Goal: Check status: Check status

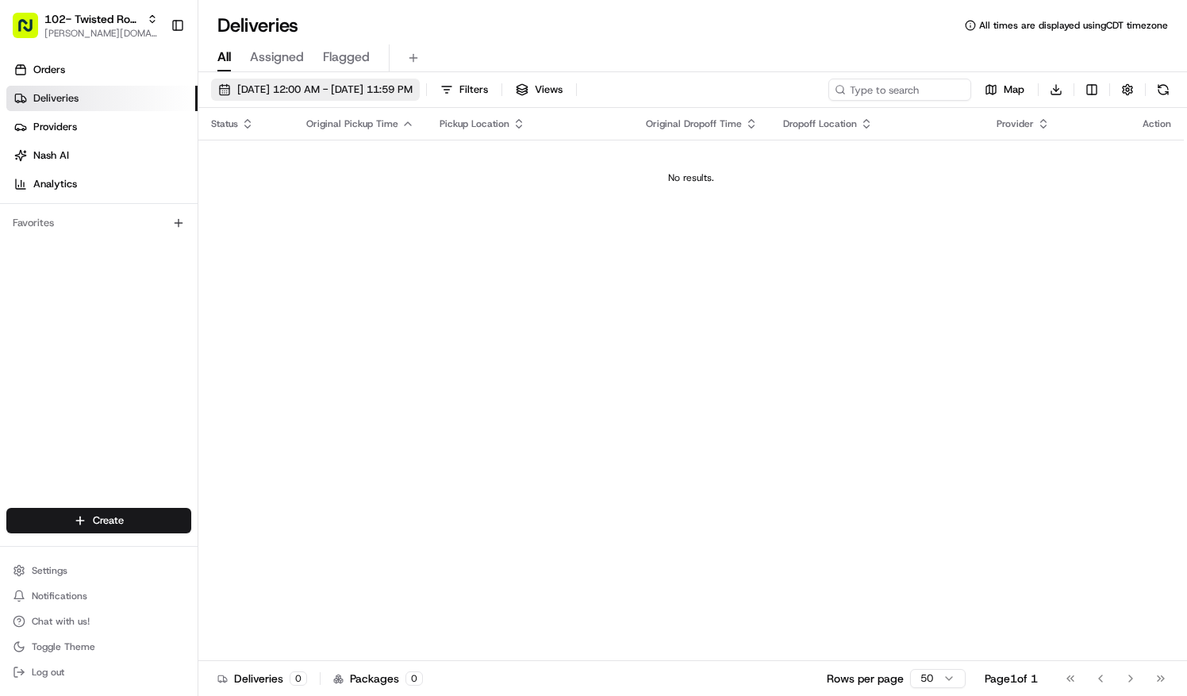
click at [412, 82] on span "[DATE] 12:00 AM - [DATE] 11:59 PM" at bounding box center [324, 89] width 175 height 14
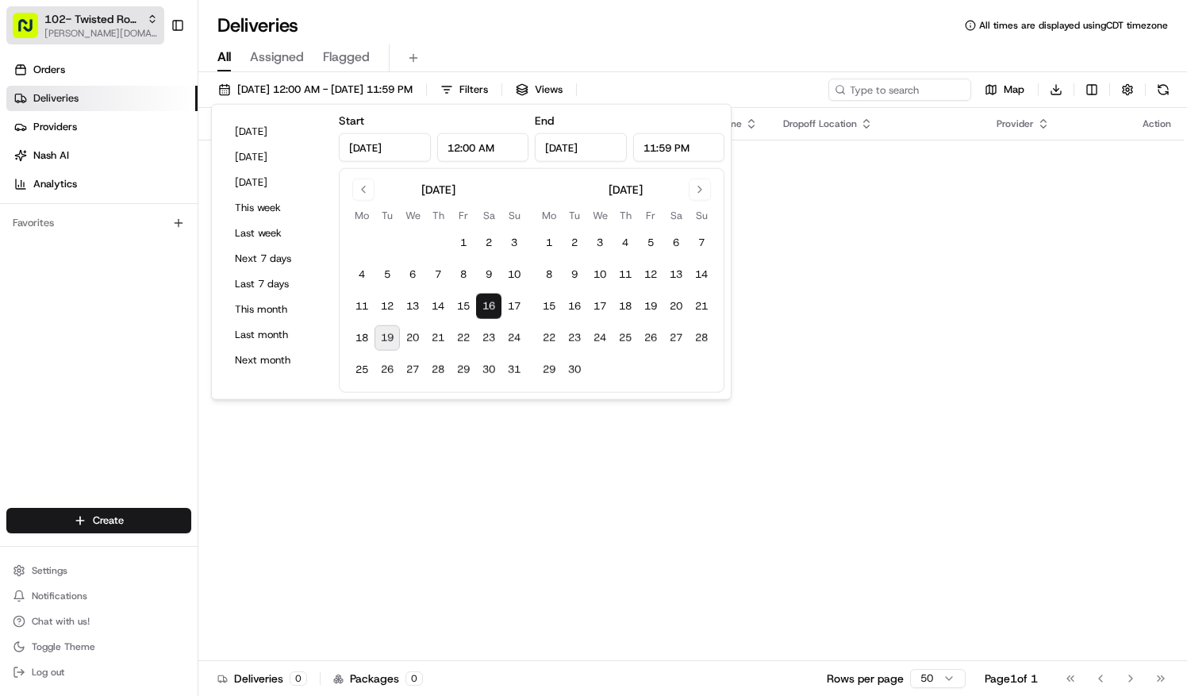
click at [130, 32] on span "[PERSON_NAME][DOMAIN_NAME][EMAIL_ADDRESS][PERSON_NAME][DOMAIN_NAME]" at bounding box center [100, 33] width 113 height 13
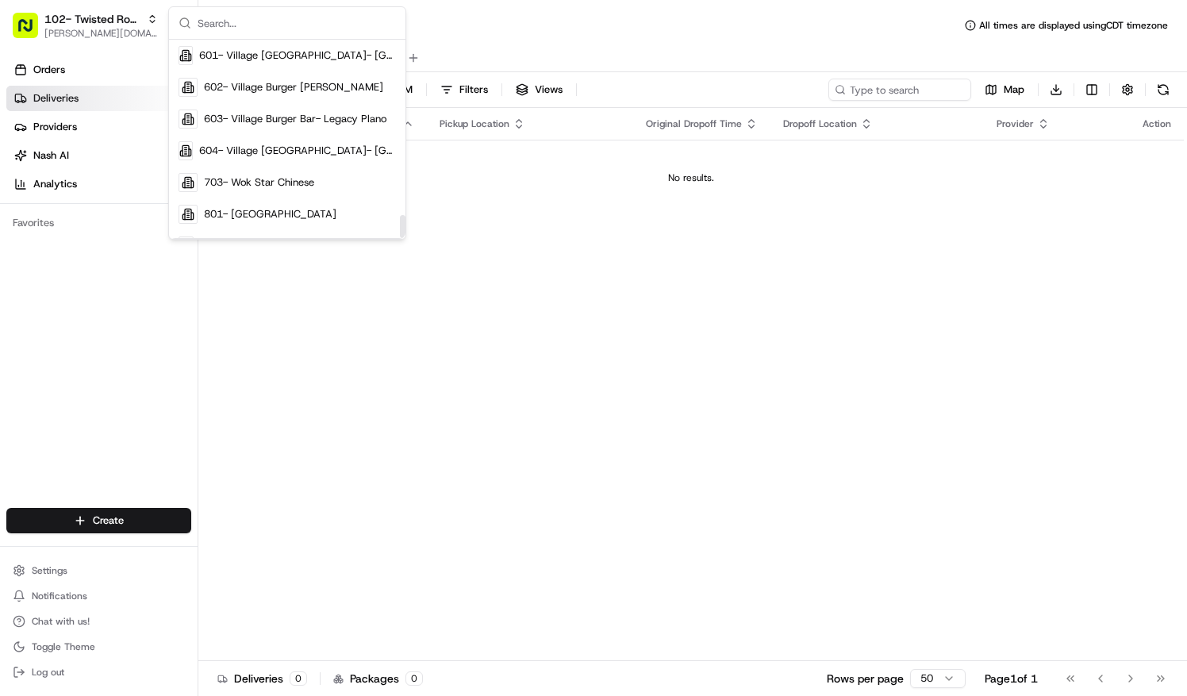
scroll to position [1513, 0]
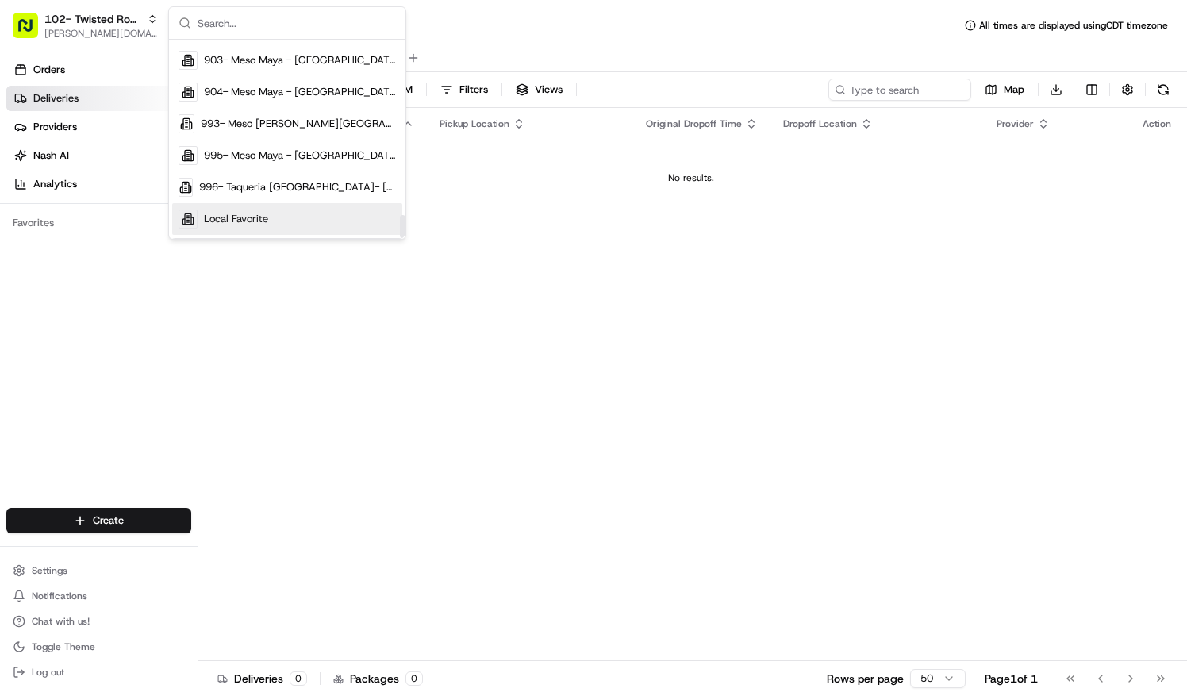
click at [240, 216] on span "Local Favorite" at bounding box center [236, 219] width 64 height 14
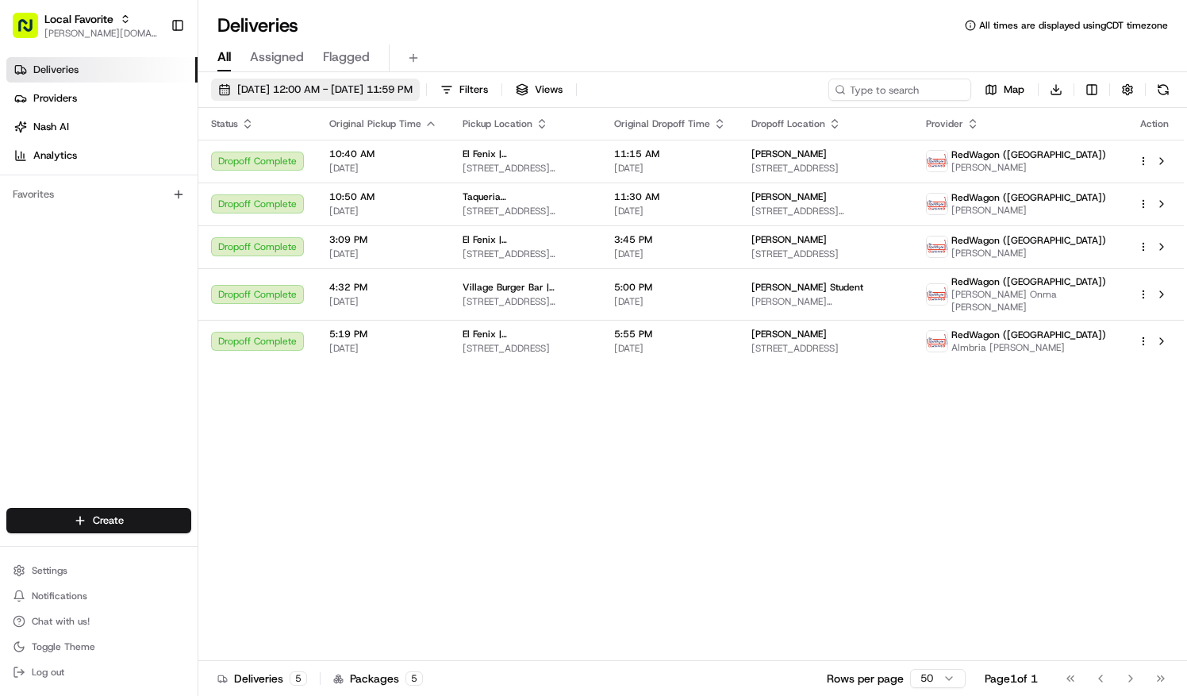
click at [395, 86] on span "[DATE] 12:00 AM - [DATE] 11:59 PM" at bounding box center [324, 89] width 175 height 14
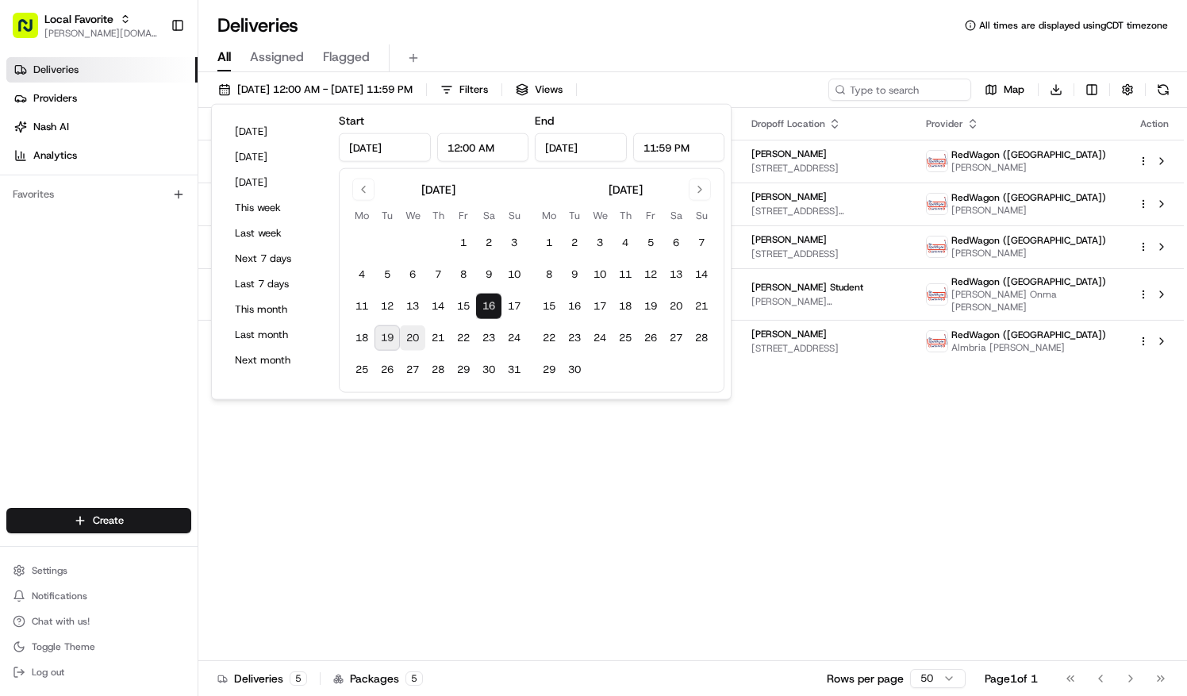
click at [416, 336] on button "20" at bounding box center [412, 337] width 25 height 25
type input "[DATE]"
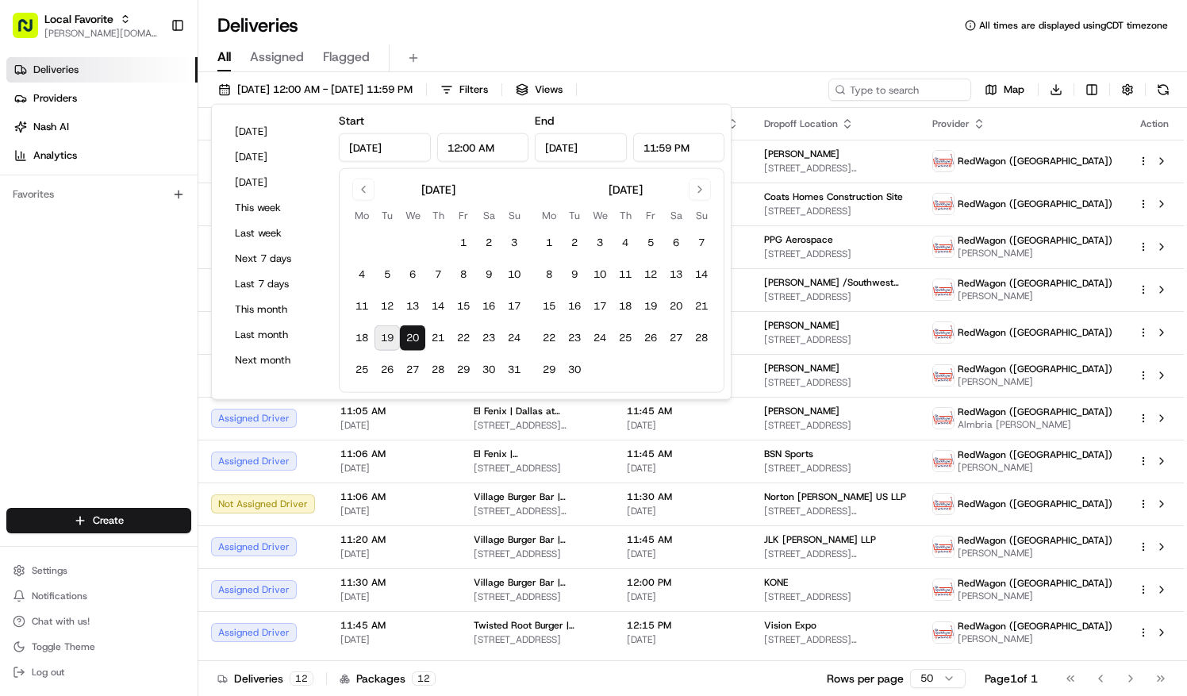
click at [416, 336] on button "20" at bounding box center [412, 337] width 25 height 25
click at [633, 38] on div "All Assigned Flagged" at bounding box center [692, 55] width 988 height 34
